Goal: Learn about a topic: Learn about a topic

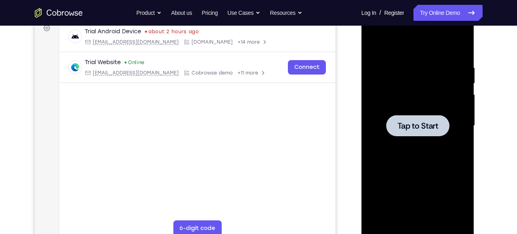
scroll to position [128, 0]
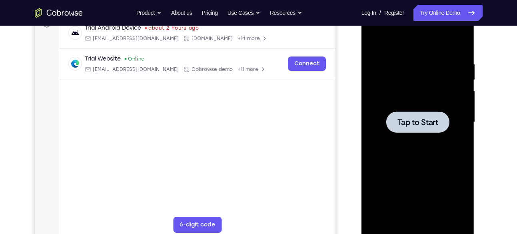
click at [424, 125] on span "Tap to Start" at bounding box center [418, 122] width 41 height 8
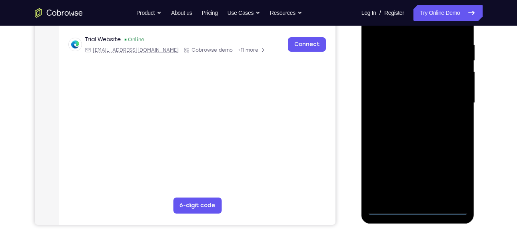
scroll to position [150, 0]
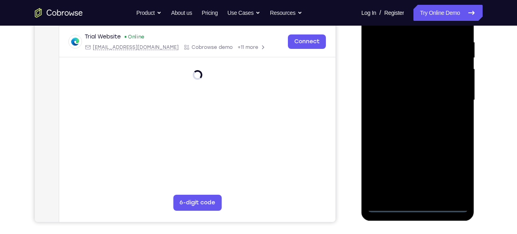
click at [417, 206] on div at bounding box center [418, 100] width 101 height 224
click at [453, 168] on div at bounding box center [418, 100] width 101 height 224
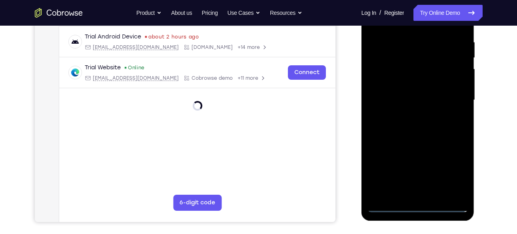
click at [452, 173] on div at bounding box center [418, 100] width 101 height 224
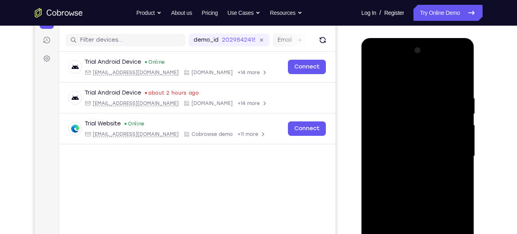
scroll to position [94, 0]
click at [403, 80] on div at bounding box center [418, 156] width 101 height 224
click at [418, 80] on div at bounding box center [418, 156] width 101 height 224
click at [383, 134] on div at bounding box center [418, 156] width 101 height 224
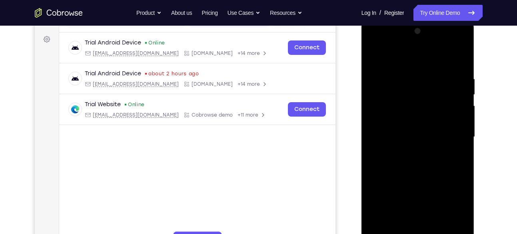
click at [390, 130] on div at bounding box center [418, 137] width 101 height 224
click at [390, 133] on div at bounding box center [418, 137] width 101 height 224
click at [402, 107] on div at bounding box center [418, 137] width 101 height 224
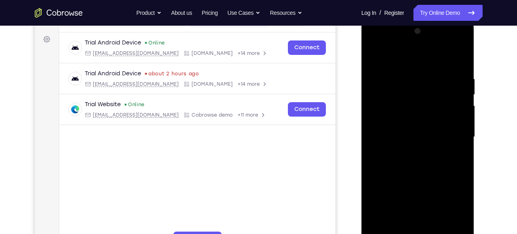
click at [412, 124] on div at bounding box center [418, 137] width 101 height 224
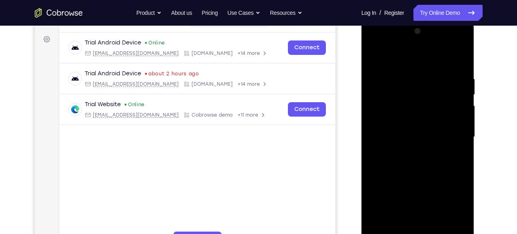
click at [412, 124] on div at bounding box center [418, 137] width 101 height 224
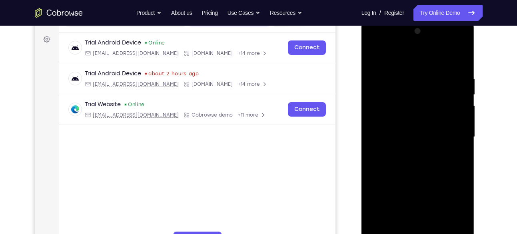
click at [412, 124] on div at bounding box center [418, 137] width 101 height 224
click at [403, 143] on div at bounding box center [418, 137] width 101 height 224
click at [392, 170] on div at bounding box center [418, 137] width 101 height 224
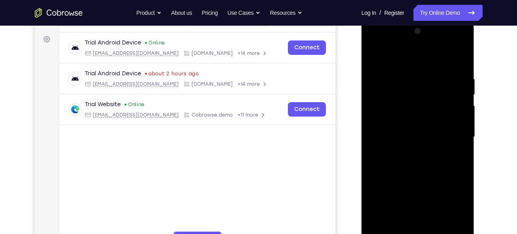
click at [453, 42] on div at bounding box center [418, 137] width 101 height 224
click at [376, 44] on div at bounding box center [418, 137] width 101 height 224
click at [448, 130] on div at bounding box center [418, 137] width 101 height 224
click at [409, 150] on div at bounding box center [418, 137] width 101 height 224
click at [419, 176] on div at bounding box center [418, 137] width 101 height 224
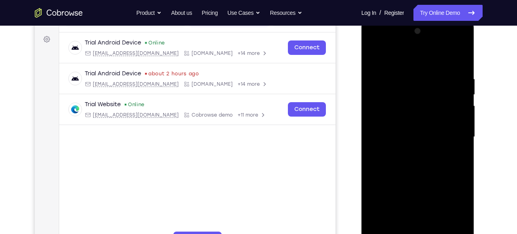
click at [412, 133] on div at bounding box center [418, 137] width 101 height 224
click at [411, 111] on div at bounding box center [418, 137] width 101 height 224
click at [419, 90] on div at bounding box center [418, 137] width 101 height 224
click at [414, 99] on div at bounding box center [418, 137] width 101 height 224
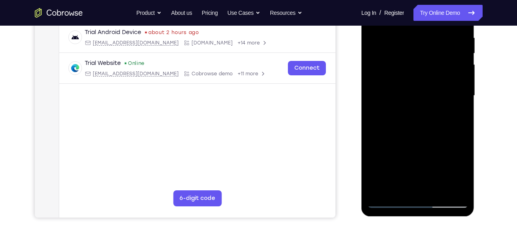
scroll to position [155, 0]
click at [420, 127] on div at bounding box center [418, 95] width 101 height 224
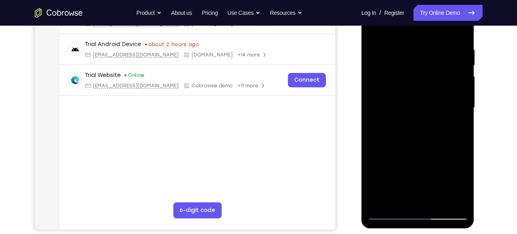
scroll to position [141, 0]
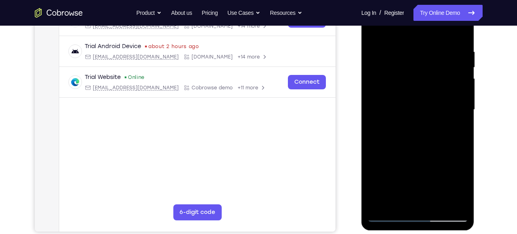
click at [428, 46] on div at bounding box center [418, 110] width 101 height 224
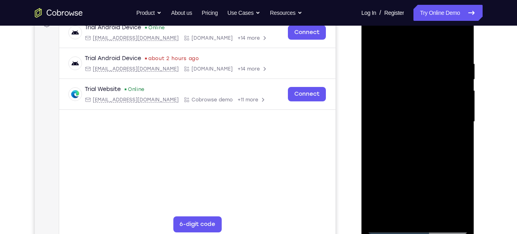
scroll to position [130, 0]
click at [458, 116] on div at bounding box center [418, 121] width 101 height 224
click at [462, 116] on div at bounding box center [418, 121] width 101 height 224
click at [460, 116] on div at bounding box center [418, 121] width 101 height 224
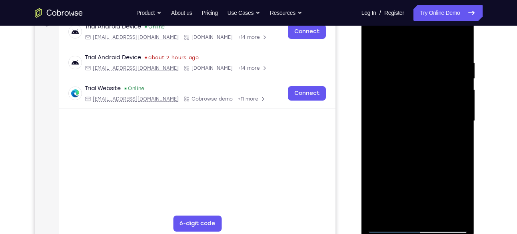
click at [460, 114] on div at bounding box center [418, 121] width 101 height 224
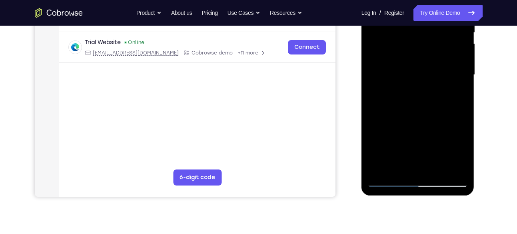
scroll to position [134, 0]
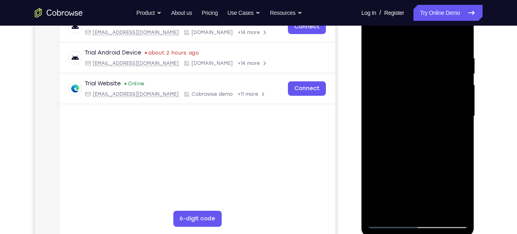
click at [457, 38] on div at bounding box center [418, 116] width 101 height 224
click at [457, 39] on div at bounding box center [418, 116] width 101 height 224
